Goal: Find specific page/section: Find specific page/section

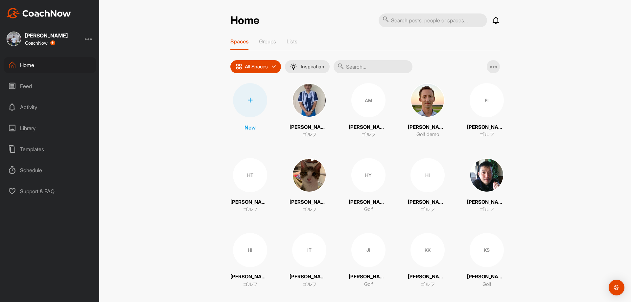
click at [400, 20] on input "text" at bounding box center [433, 20] width 109 height 14
type input "[PERSON_NAME]"
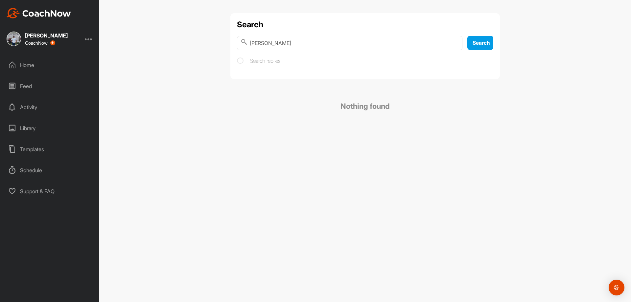
click at [277, 41] on input "[PERSON_NAME]" at bounding box center [350, 43] width 226 height 14
click at [259, 42] on input "[PERSON_NAME]" at bounding box center [350, 43] width 226 height 14
click at [273, 44] on input "[PERSON_NAME]" at bounding box center [350, 43] width 226 height 14
type input "中"
type input "[PERSON_NAME]"
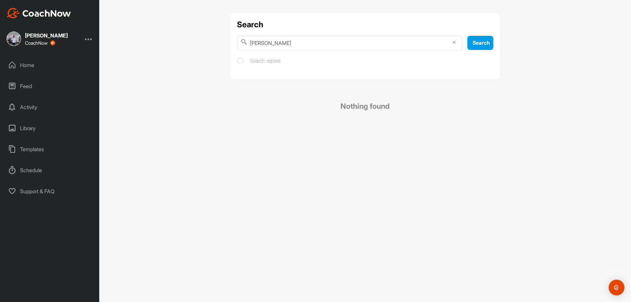
click at [29, 66] on div "Home" at bounding box center [50, 65] width 93 height 16
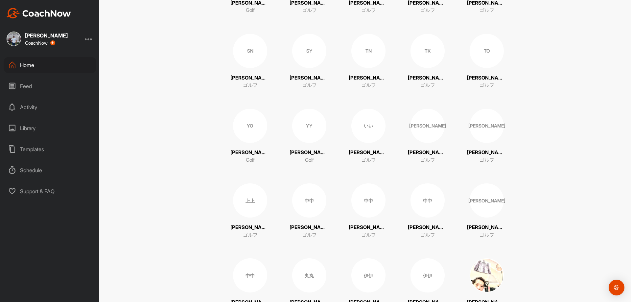
scroll to position [460, 0]
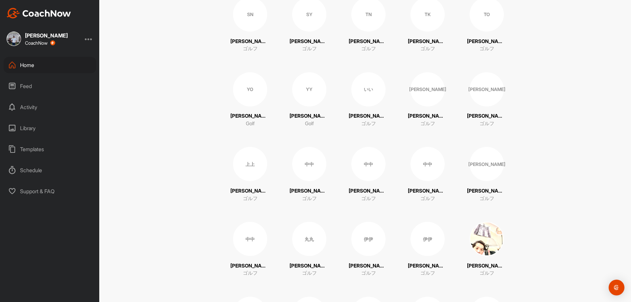
click at [304, 164] on div "中中" at bounding box center [309, 164] width 34 height 34
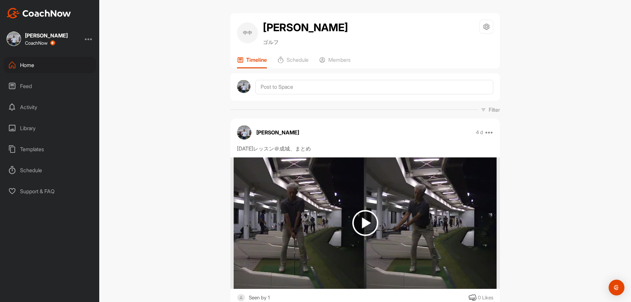
click at [34, 64] on div "Home" at bounding box center [50, 65] width 93 height 16
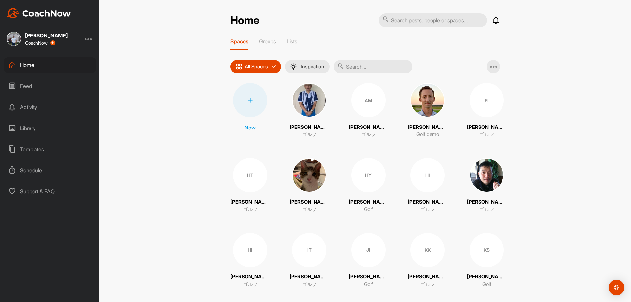
click at [20, 85] on div "Feed" at bounding box center [50, 86] width 93 height 16
